Goal: Task Accomplishment & Management: Manage account settings

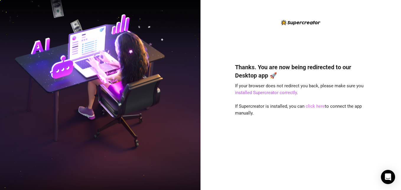
click at [313, 106] on link "click here" at bounding box center [315, 105] width 19 height 5
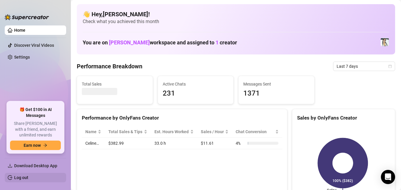
click at [27, 177] on link "Log out" at bounding box center [21, 177] width 14 height 5
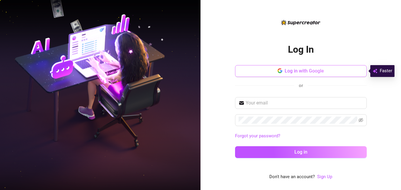
click at [298, 67] on button "Log in with Google" at bounding box center [301, 71] width 132 height 12
